Goal: Information Seeking & Learning: Learn about a topic

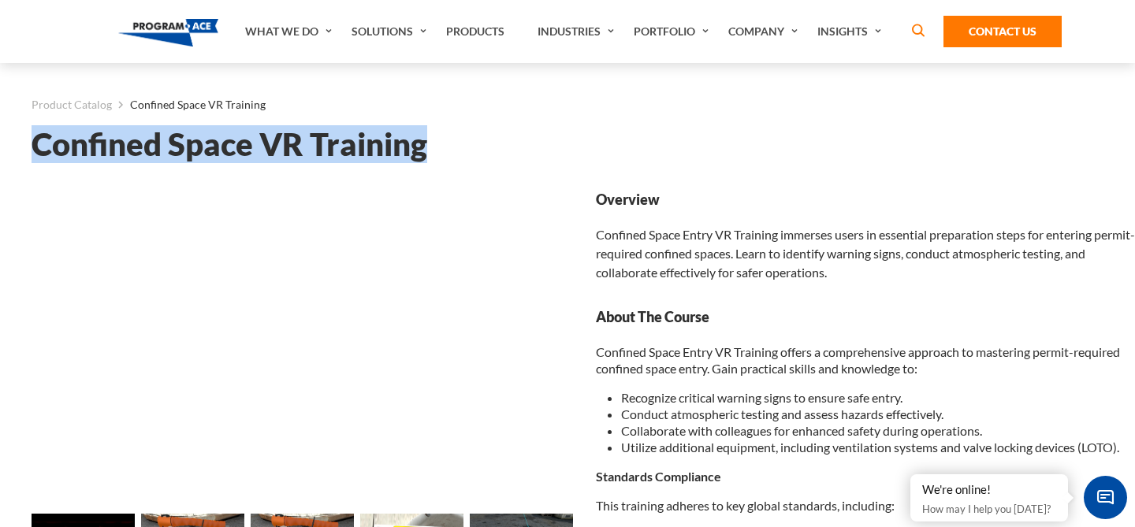
drag, startPoint x: 445, startPoint y: 138, endPoint x: 33, endPoint y: 139, distance: 412.2
click at [33, 139] on h1 "Confined Space VR Training" at bounding box center [583, 145] width 1103 height 28
copy h1 "Confined Space VR Training"
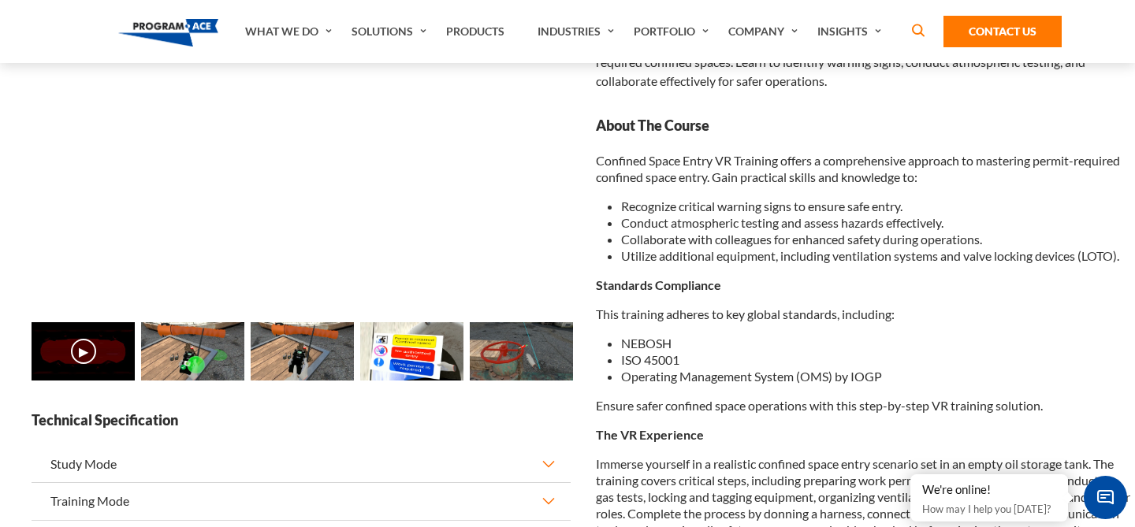
scroll to position [265, 0]
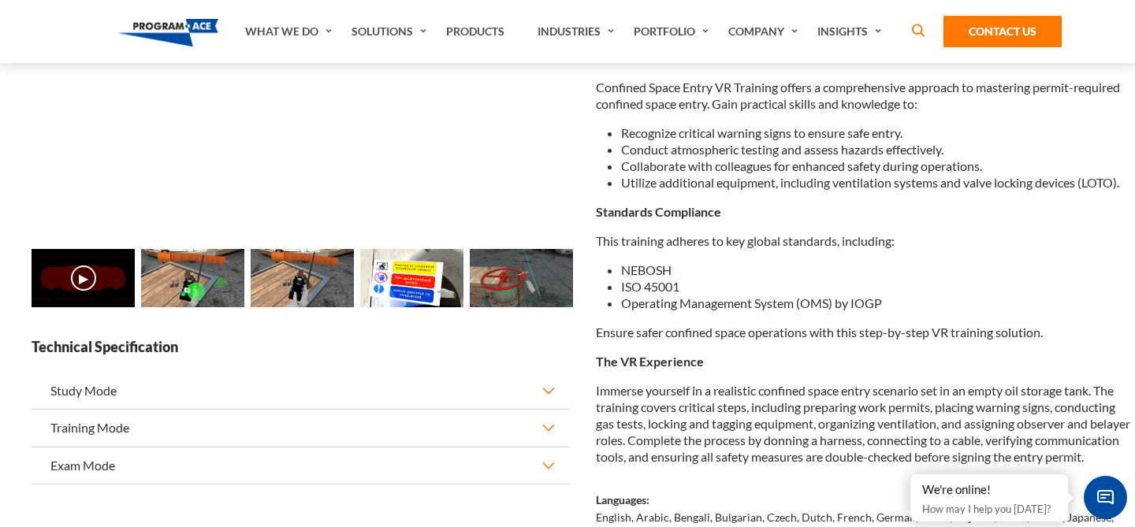
click at [1075, 262] on li "NEBOSH" at bounding box center [878, 270] width 514 height 17
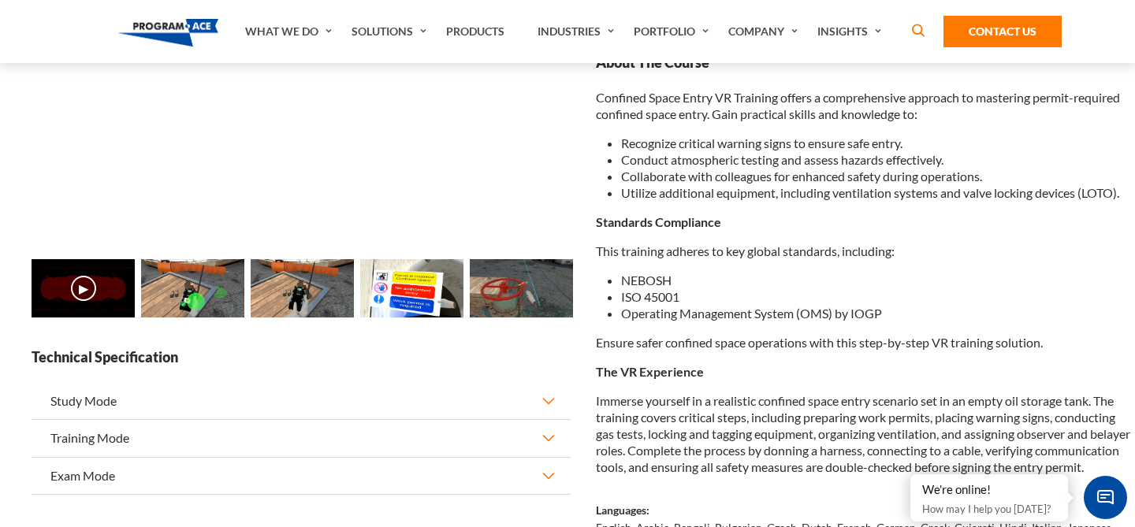
scroll to position [336, 0]
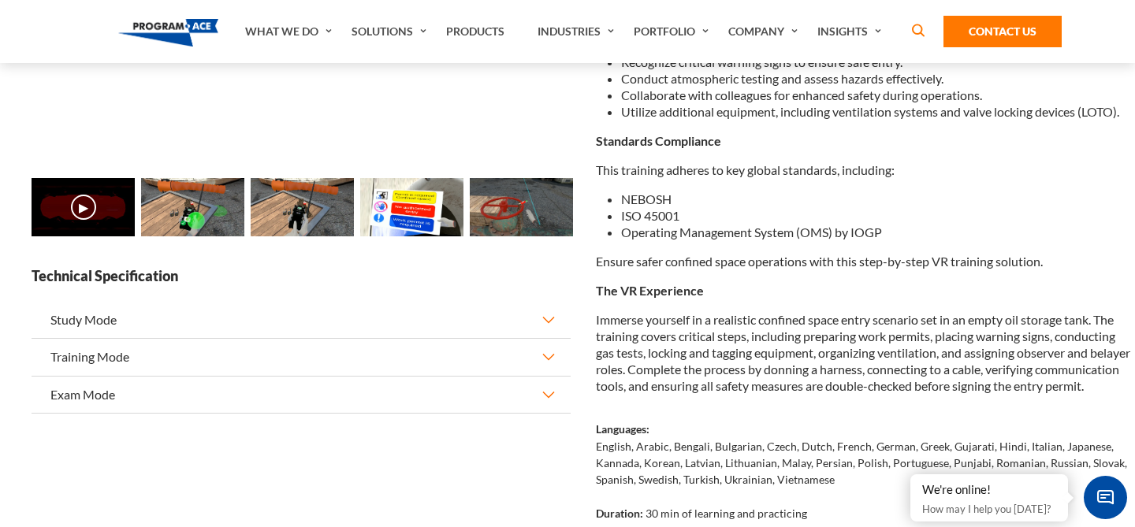
click at [1075, 262] on p "Ensure safer confined space operations with this step-by-step VR training solut…" at bounding box center [865, 261] width 539 height 17
click at [965, 224] on li "Operating Management System (OMS) by IOGP" at bounding box center [878, 232] width 514 height 17
click at [503, 479] on div "Loading... Loading... ▶" at bounding box center [301, 375] width 564 height 1043
click at [555, 398] on button "Exam Mode" at bounding box center [301, 395] width 539 height 36
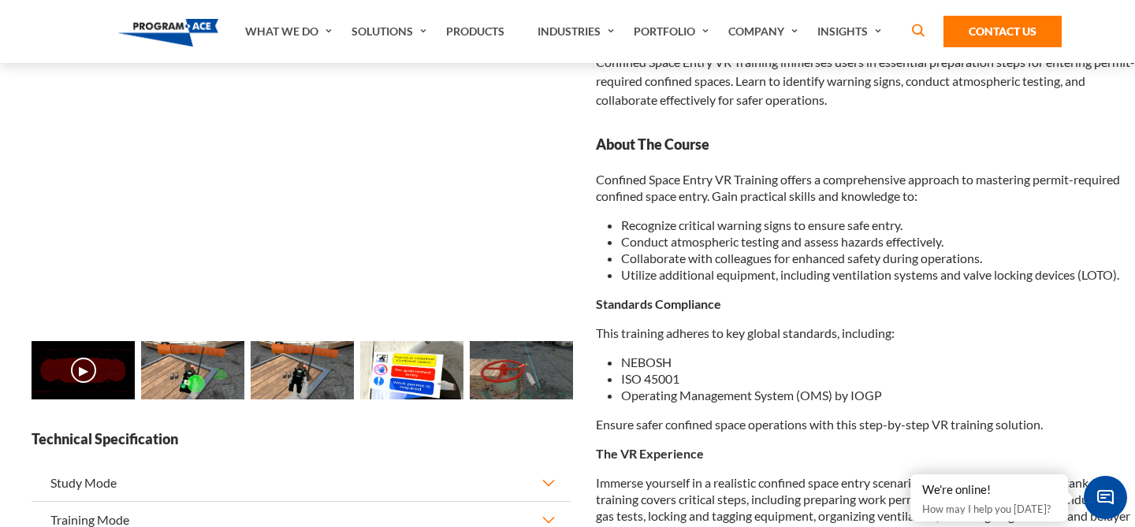
scroll to position [0, 0]
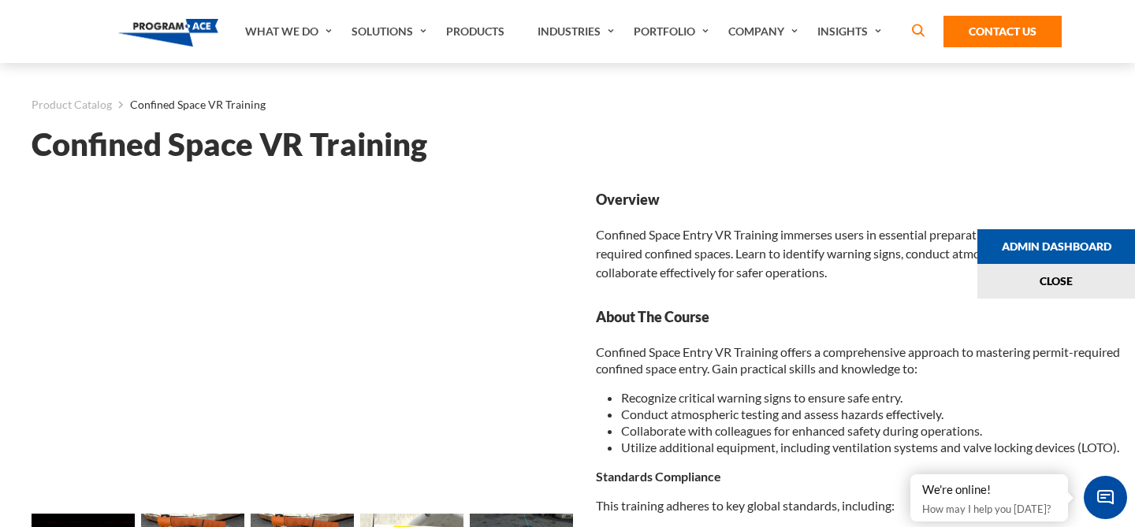
click at [1128, 403] on div at bounding box center [1125, 263] width 20 height 527
click at [1059, 241] on link "Admin Dashboard" at bounding box center [1056, 246] width 158 height 35
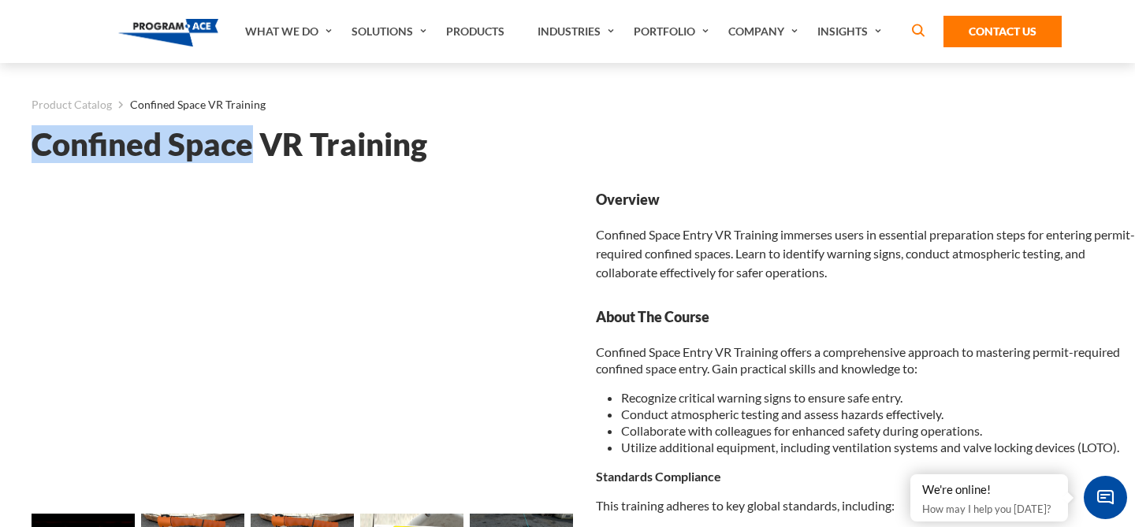
drag, startPoint x: 255, startPoint y: 146, endPoint x: 39, endPoint y: 139, distance: 216.0
click at [39, 139] on h1 "Confined Space VR Training" at bounding box center [583, 145] width 1103 height 28
copy h1 "Confined Space"
